Goal: Complete application form: Complete application form

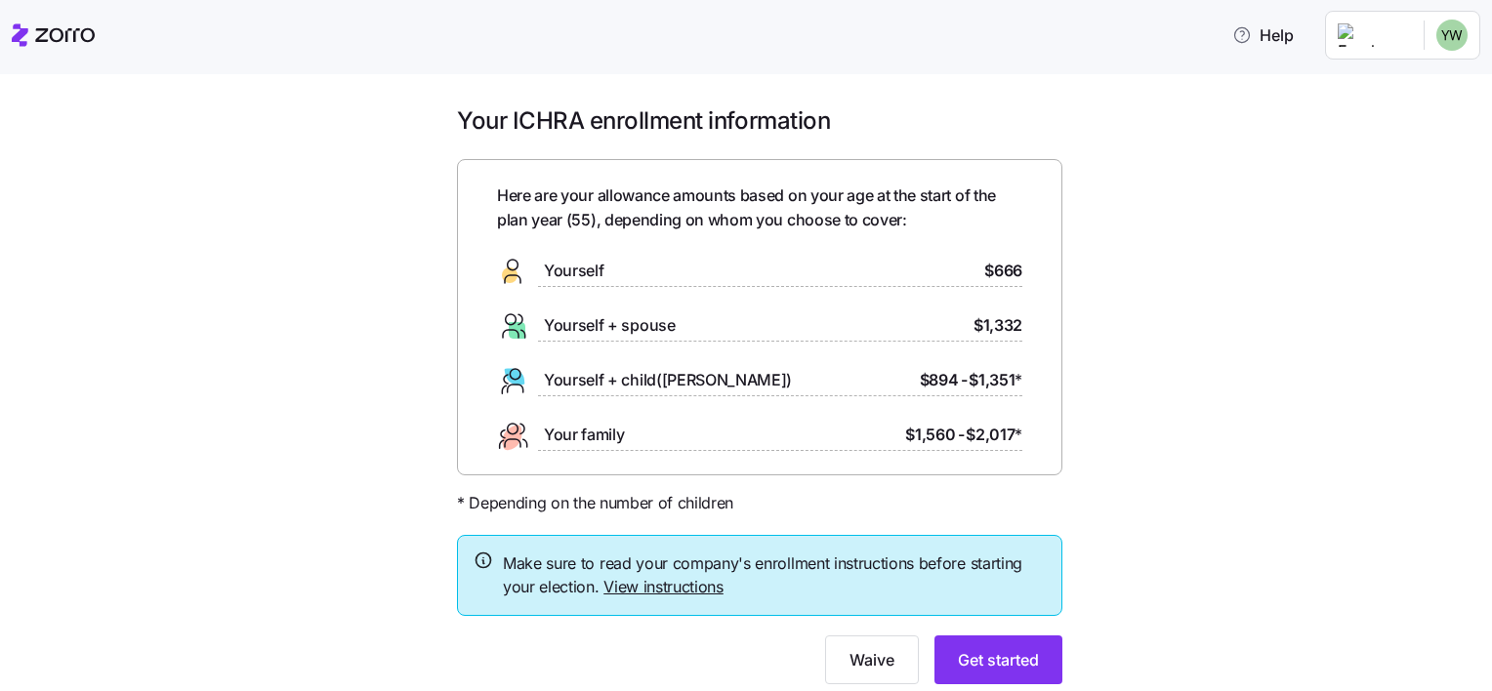
click at [655, 591] on link "View instructions" at bounding box center [663, 587] width 120 height 20
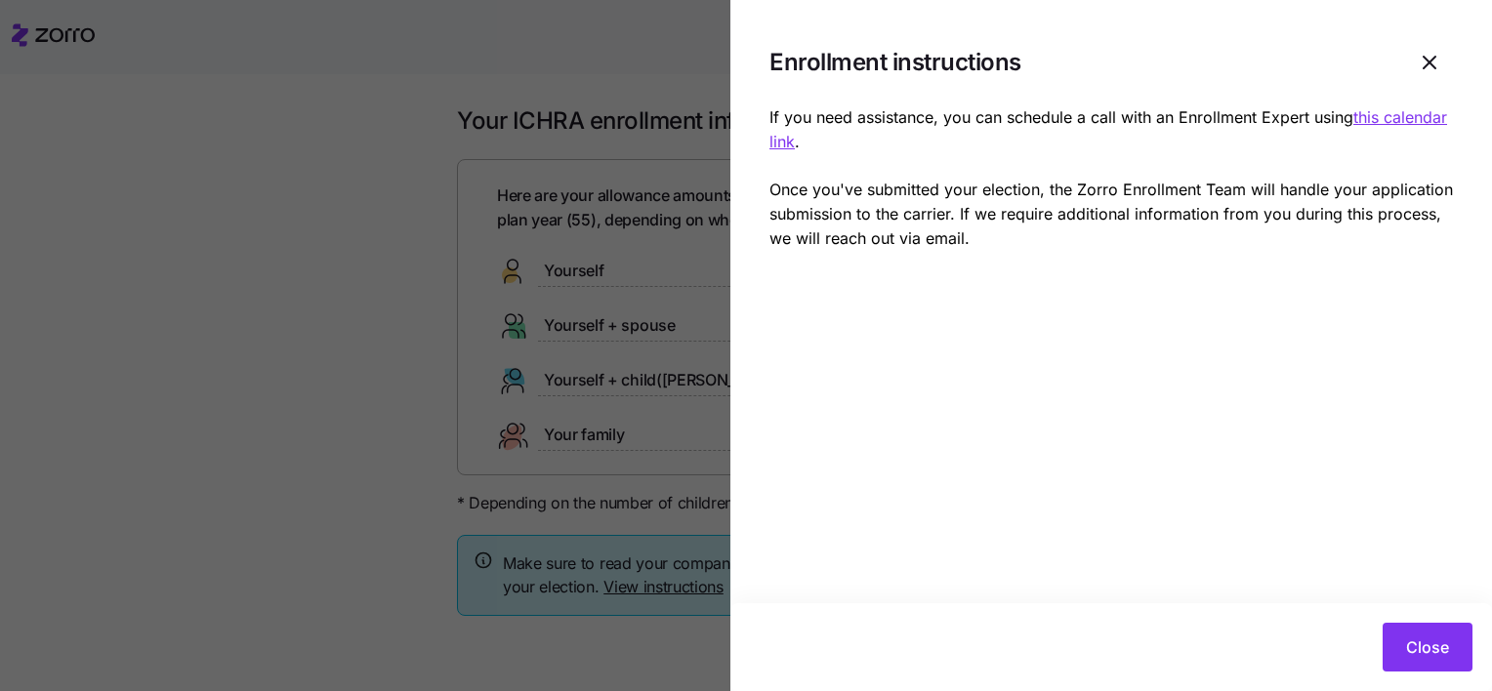
click at [806, 141] on u "this calendar link" at bounding box center [1107, 129] width 677 height 44
click at [1433, 66] on icon "button" at bounding box center [1429, 63] width 12 height 12
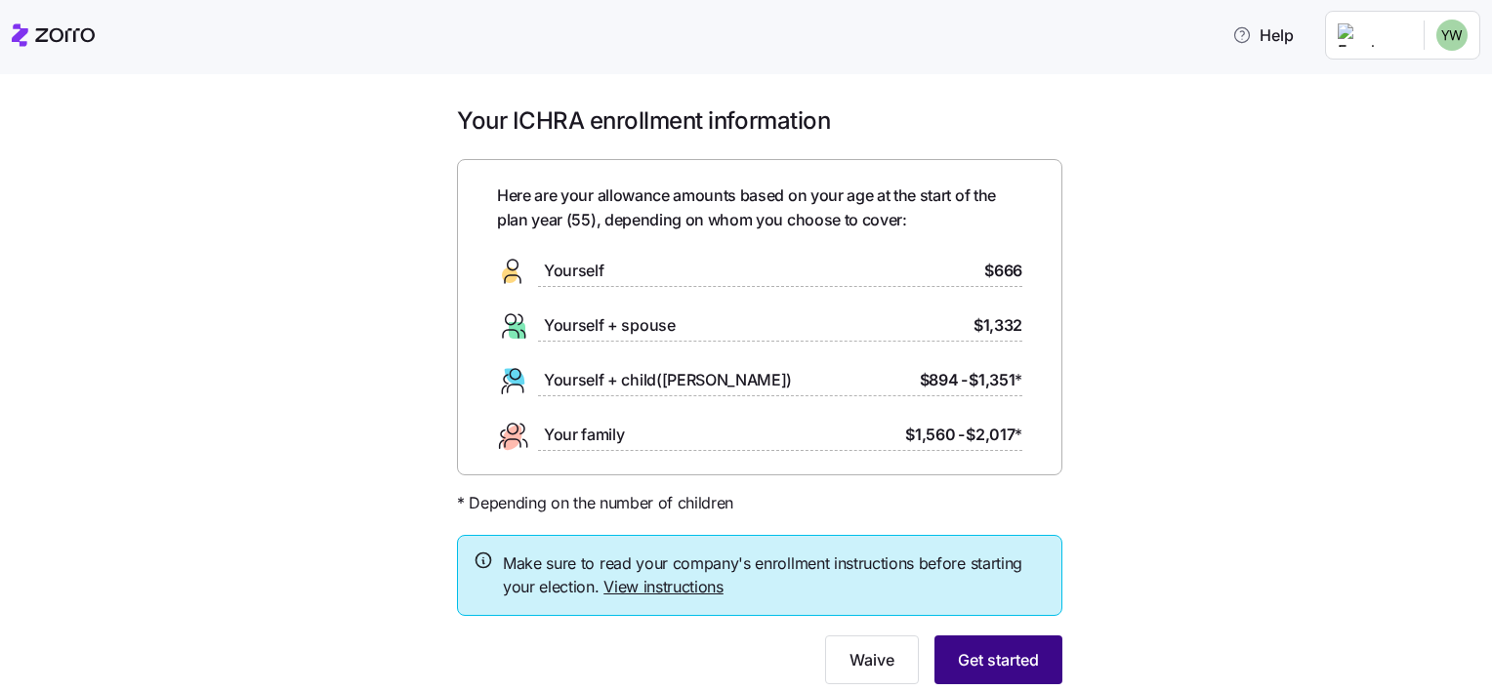
click at [1006, 668] on span "Get started" at bounding box center [998, 659] width 81 height 23
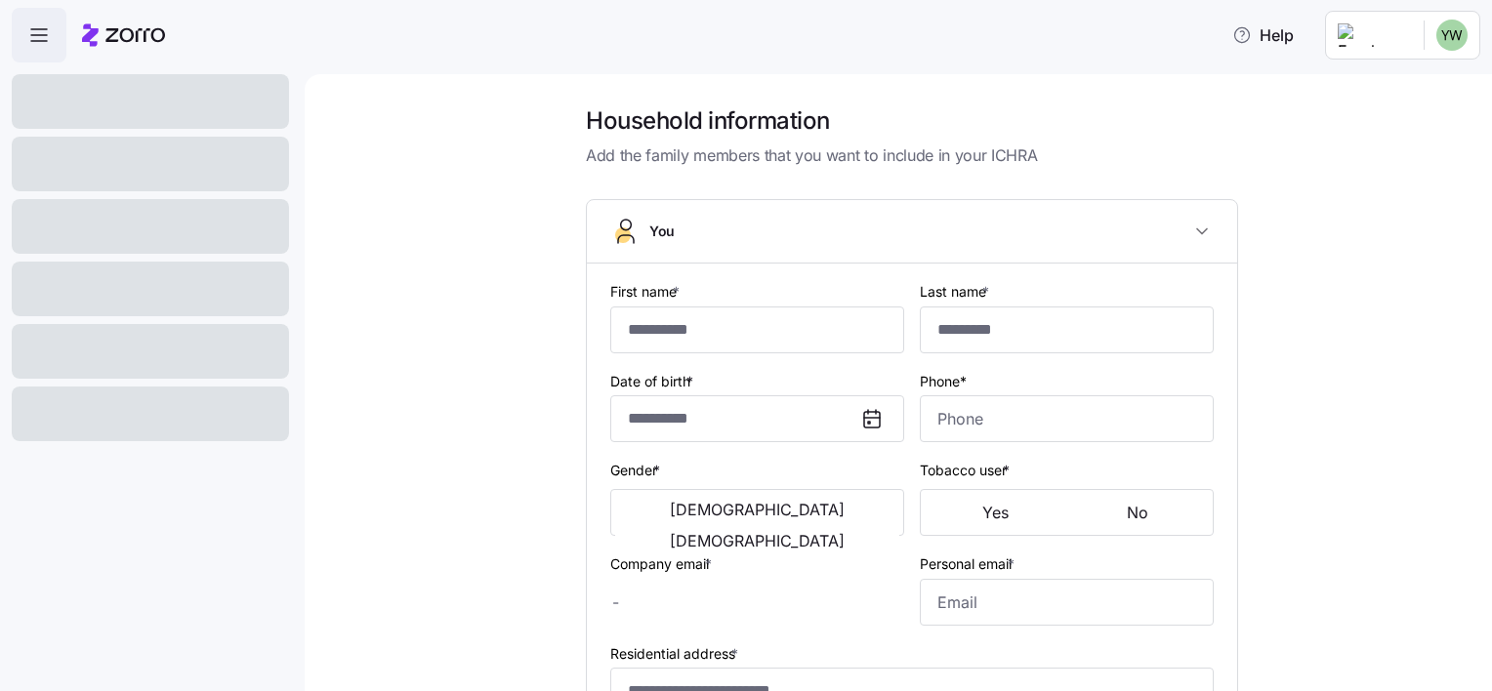
type input "*******"
type input "******"
type input "welteryj@gmail.com"
type input "**********"
checkbox input "true"
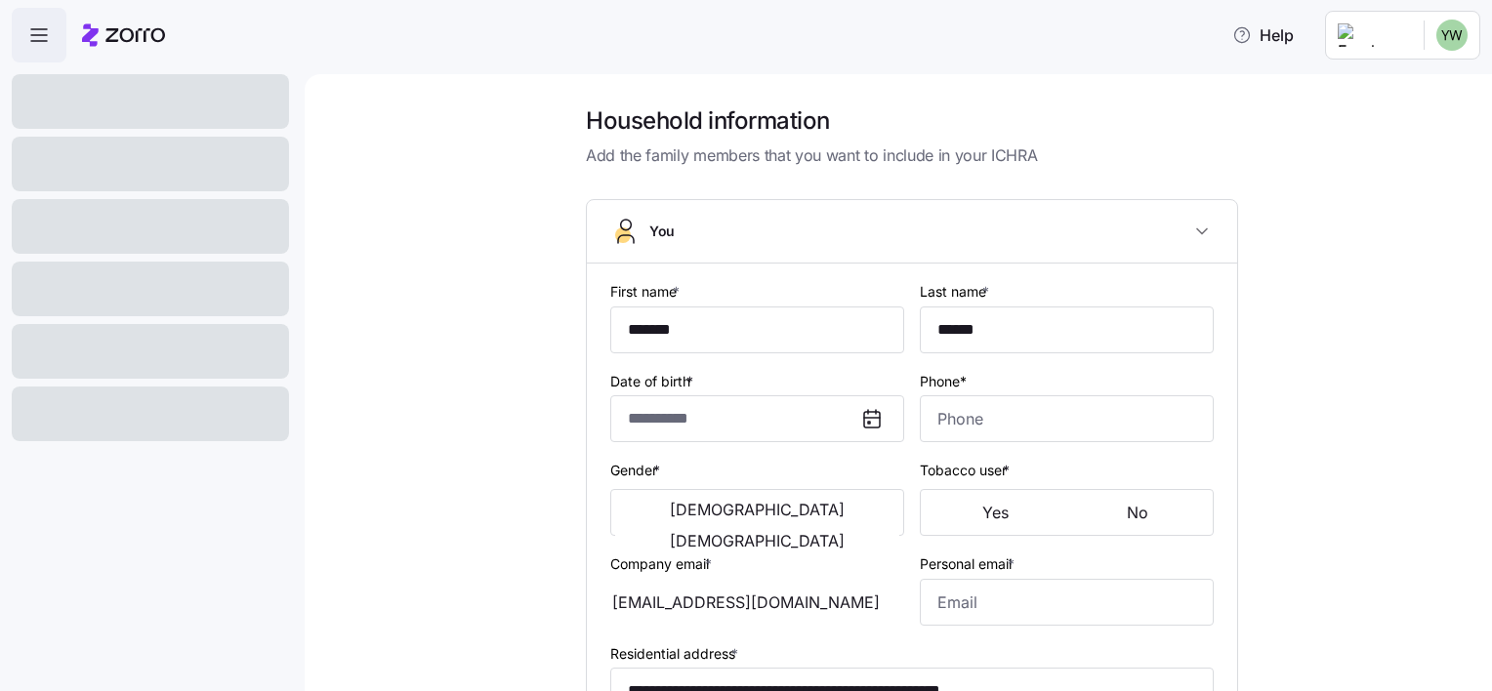
type input "**********"
type input "(765) 748-0840"
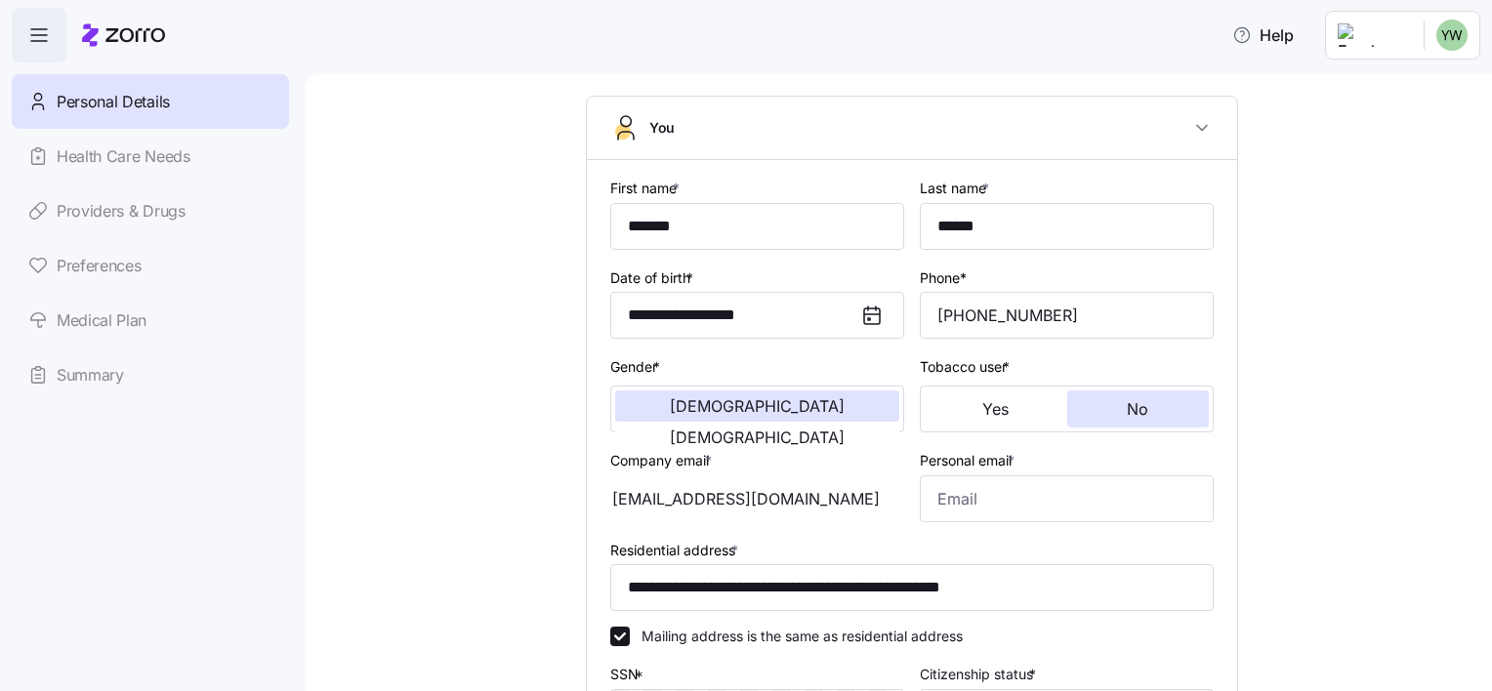
scroll to position [117, 0]
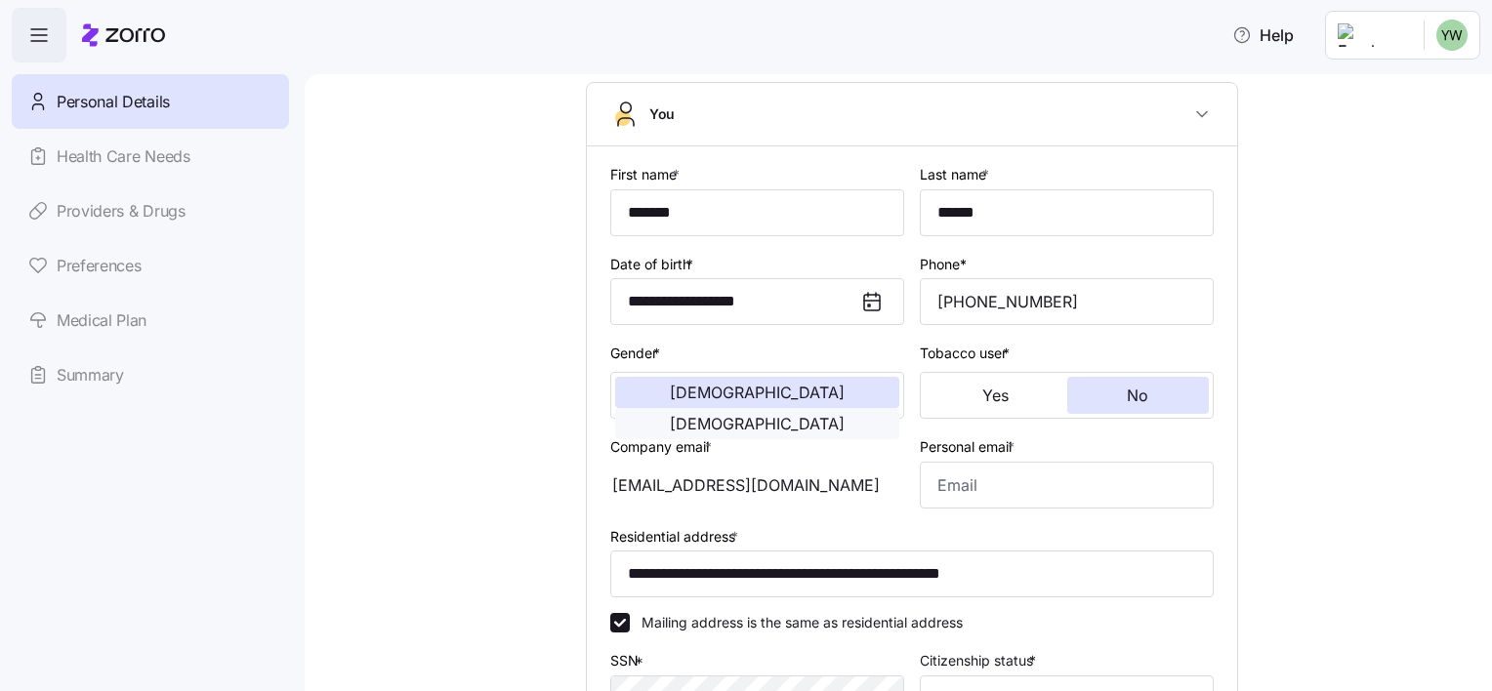
click at [827, 416] on span "Female" at bounding box center [757, 424] width 175 height 16
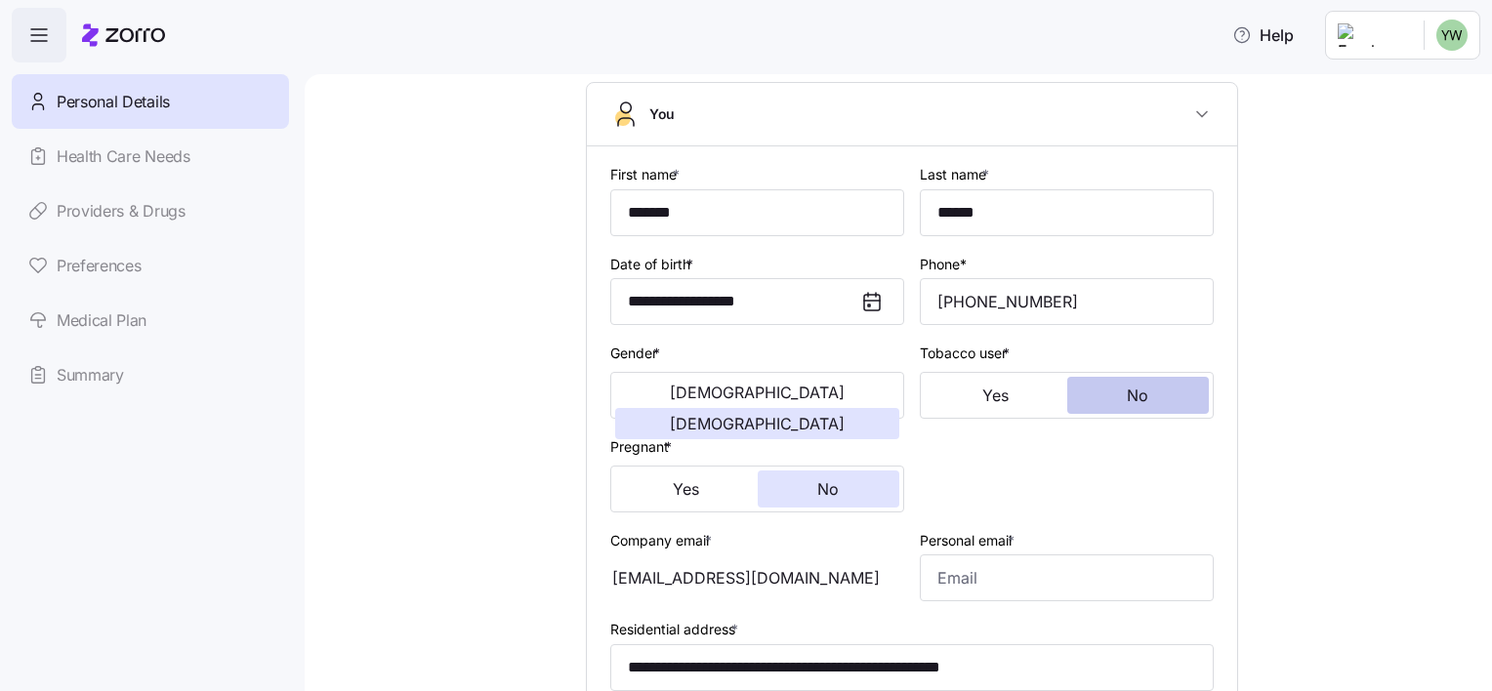
click at [1118, 395] on button "No" at bounding box center [1138, 395] width 143 height 37
click at [868, 492] on button "No" at bounding box center [828, 488] width 143 height 37
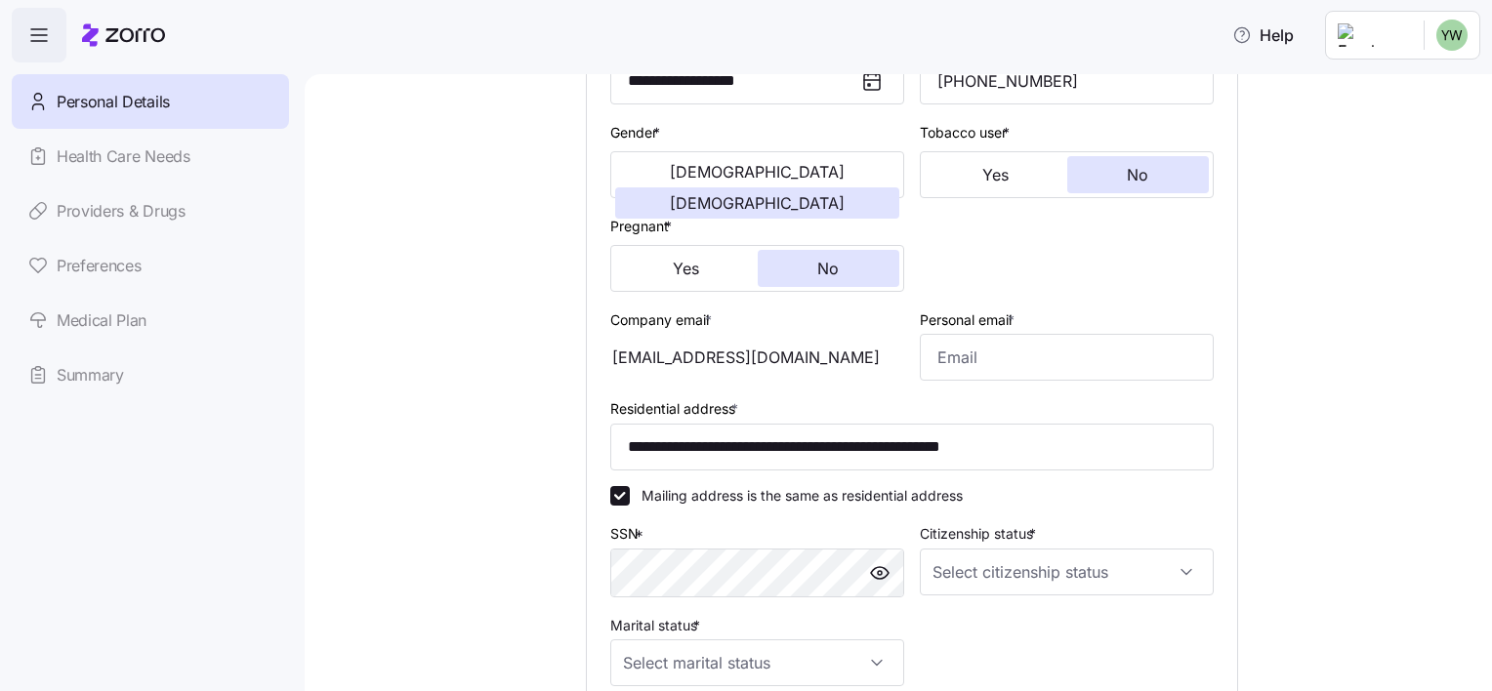
scroll to position [416, 0]
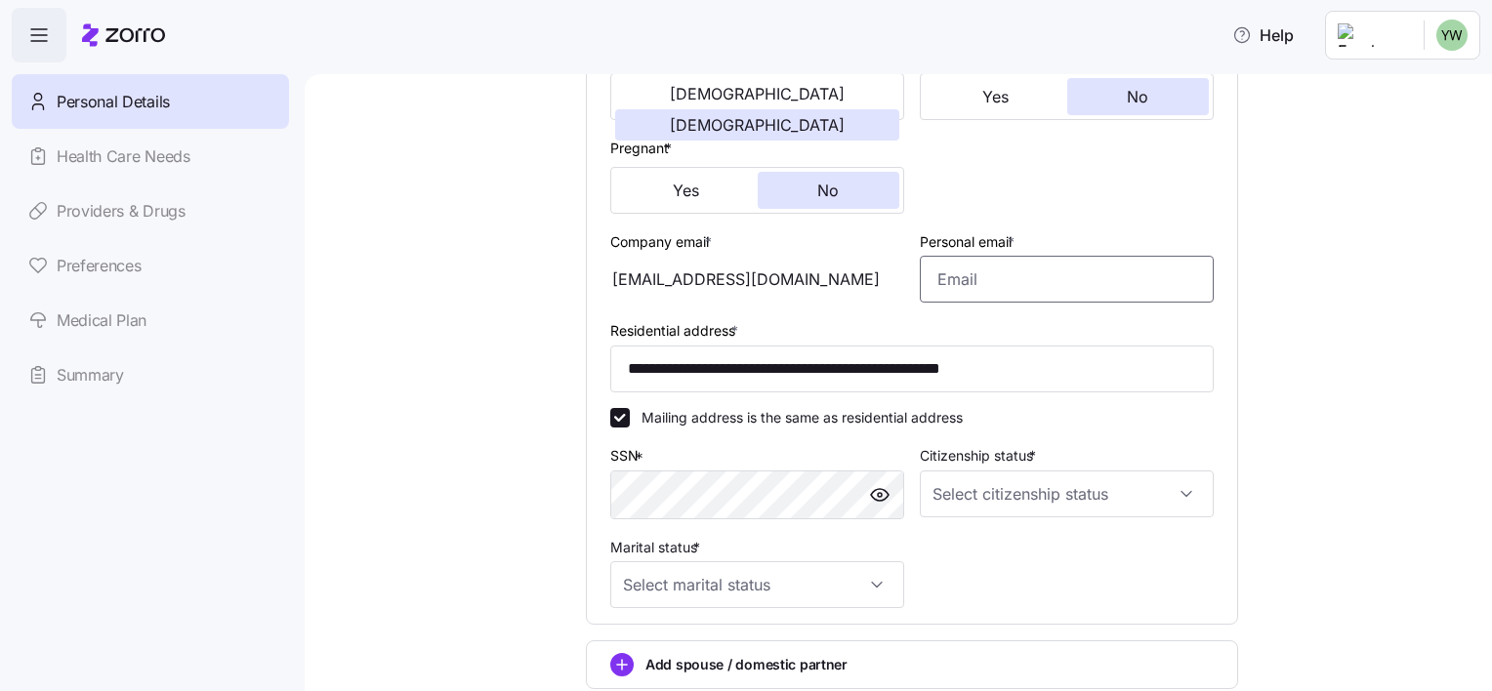
click at [1054, 285] on input "Personal email *" at bounding box center [1067, 279] width 294 height 47
type input "welteryj@gmail.com"
click at [1179, 502] on input "Citizenship status *" at bounding box center [1067, 493] width 294 height 47
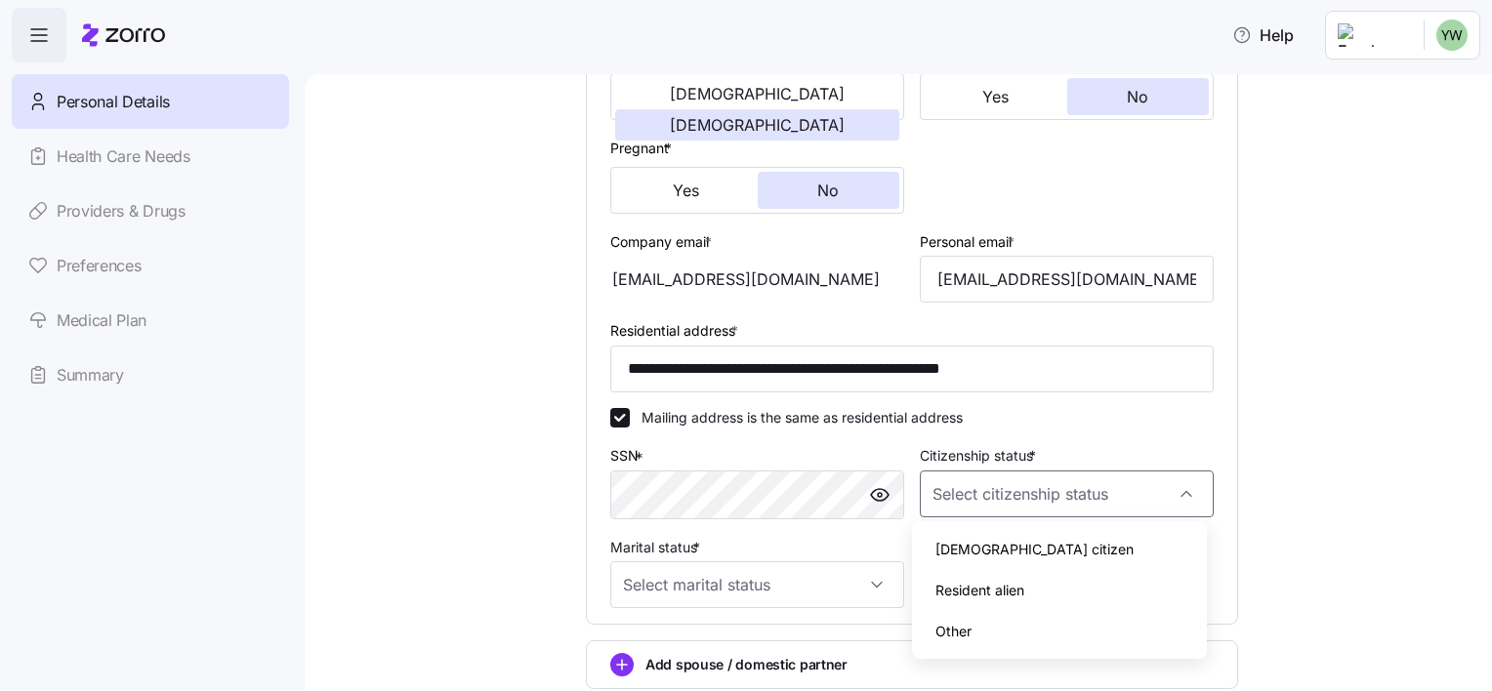
click at [1139, 552] on div "US citizen" at bounding box center [1059, 549] width 278 height 41
type input "US citizen"
click at [873, 579] on input "Marital status *" at bounding box center [757, 584] width 294 height 47
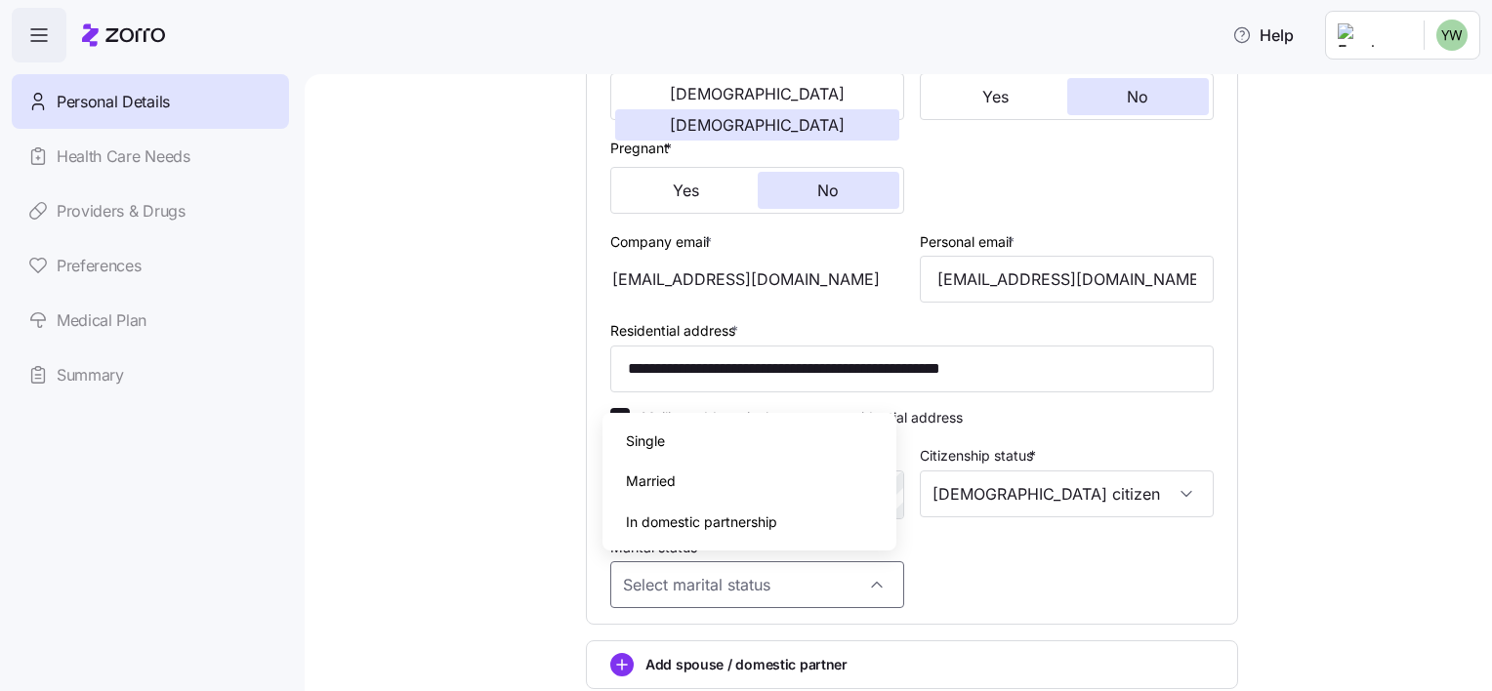
click at [835, 491] on div "Married" at bounding box center [749, 481] width 278 height 41
type input "Married"
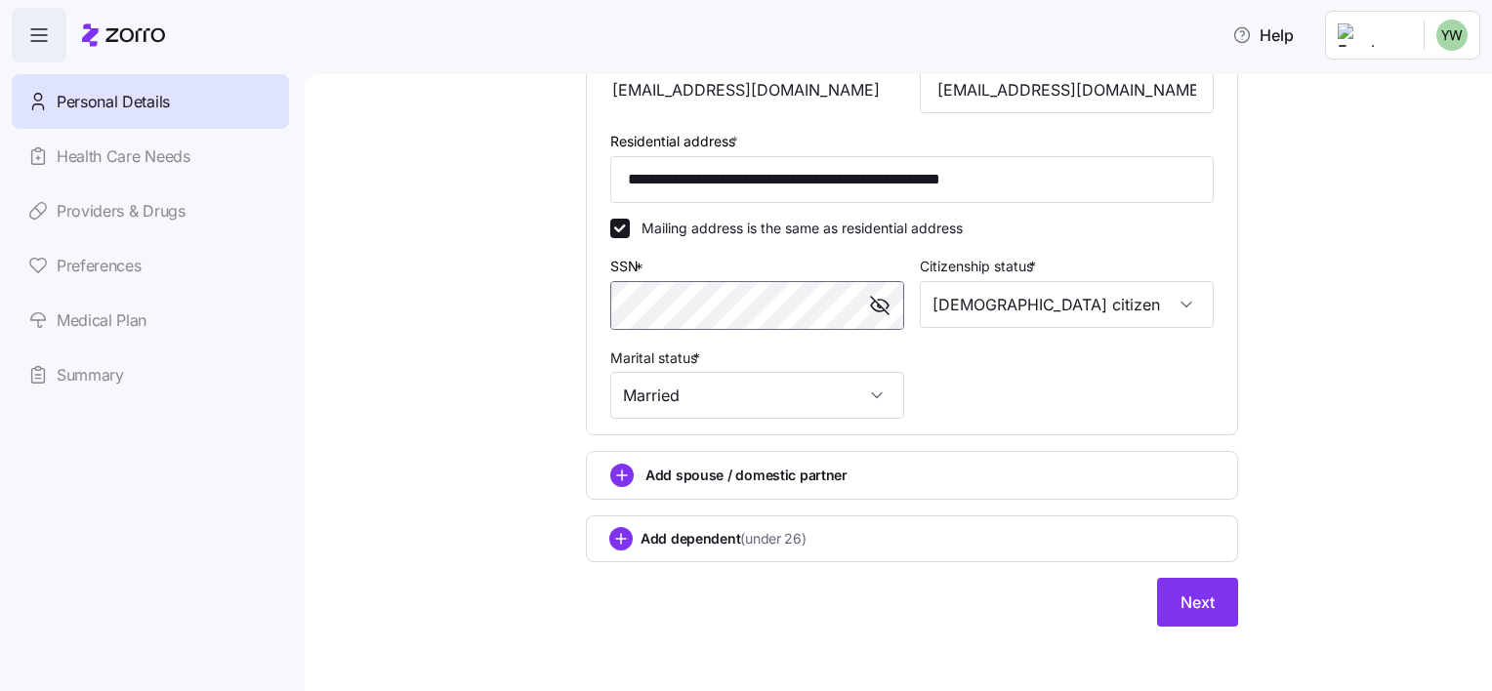
scroll to position [607, 0]
click at [1188, 602] on span "Next" at bounding box center [1197, 600] width 34 height 23
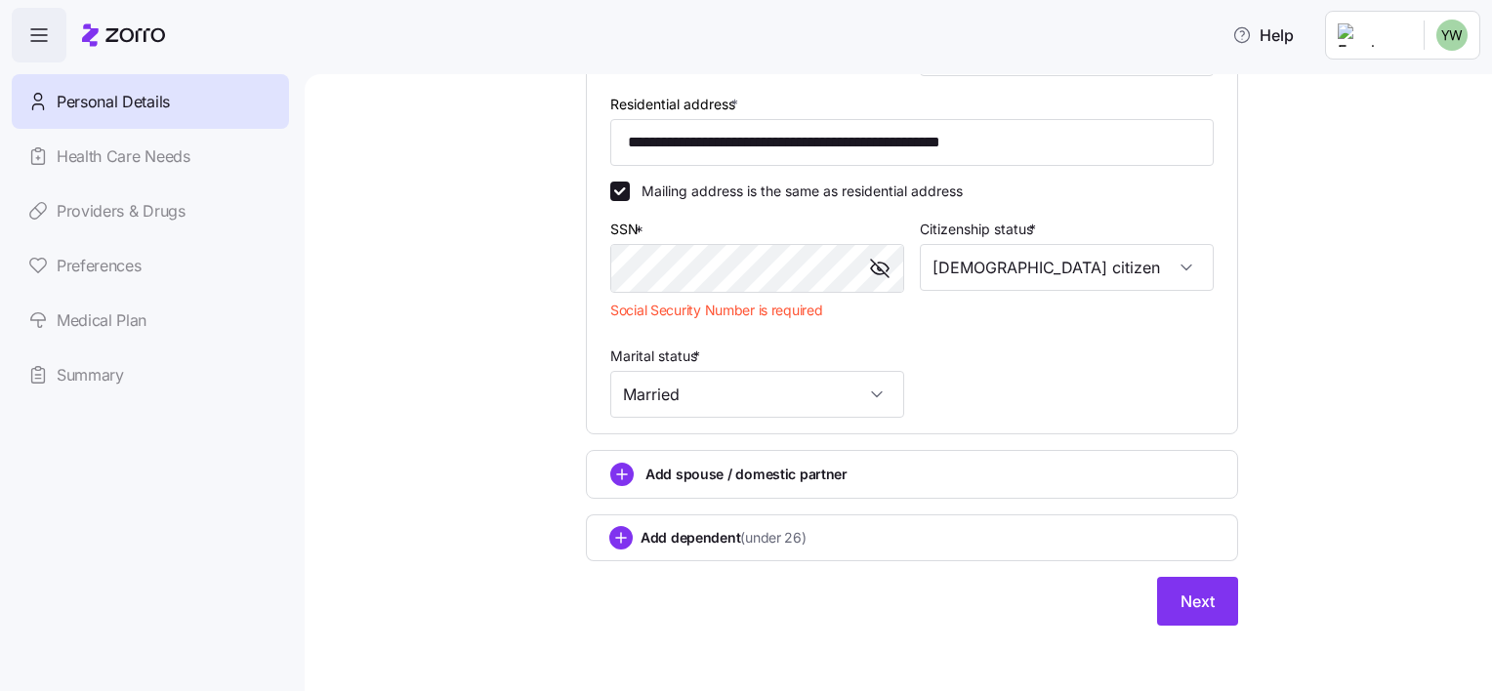
scroll to position [109, 0]
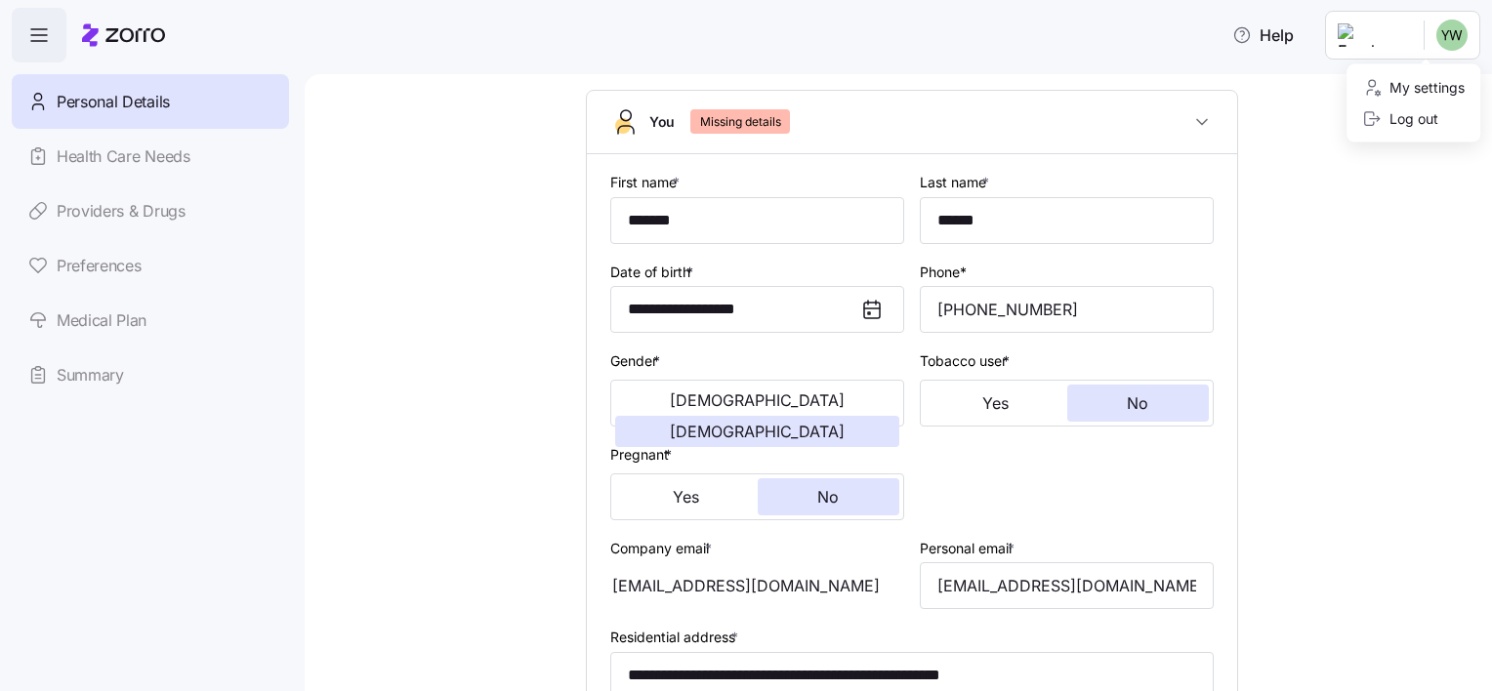
click at [1449, 40] on html "**********" at bounding box center [746, 339] width 1492 height 679
click at [1410, 127] on div "Log out" at bounding box center [1400, 118] width 76 height 21
